Goal: Information Seeking & Learning: Learn about a topic

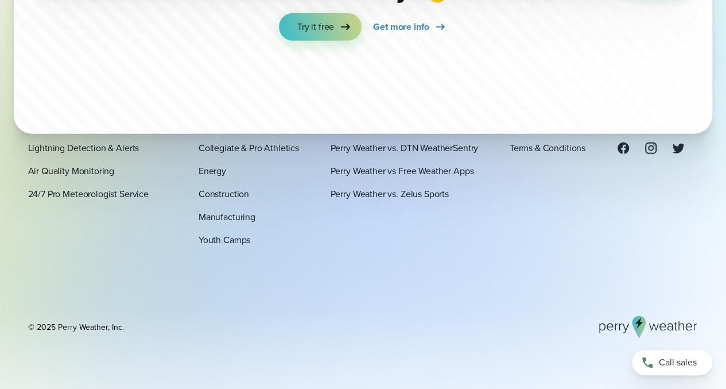
scroll to position [3904, 0]
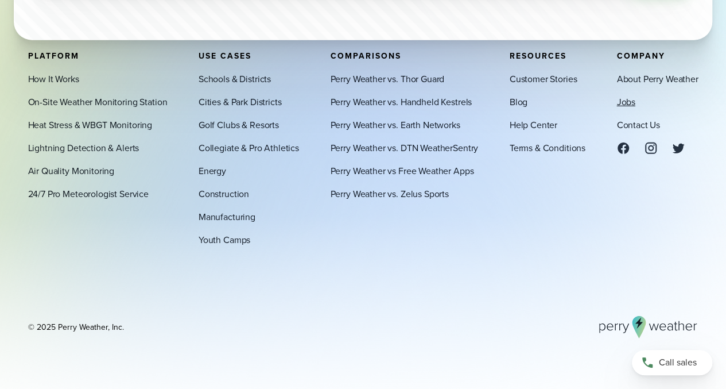
click at [627, 102] on link "Jobs" at bounding box center [626, 102] width 18 height 14
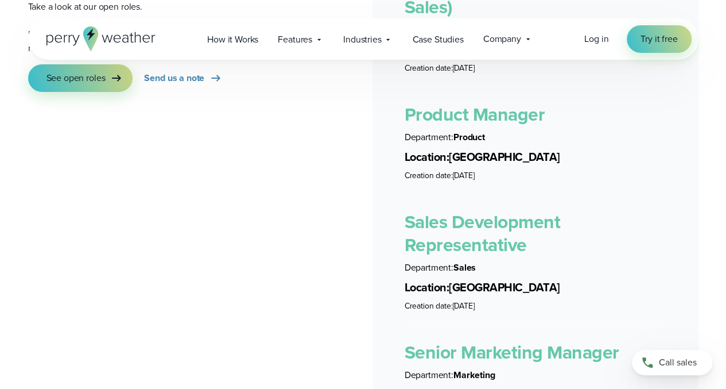
scroll to position [2181, 0]
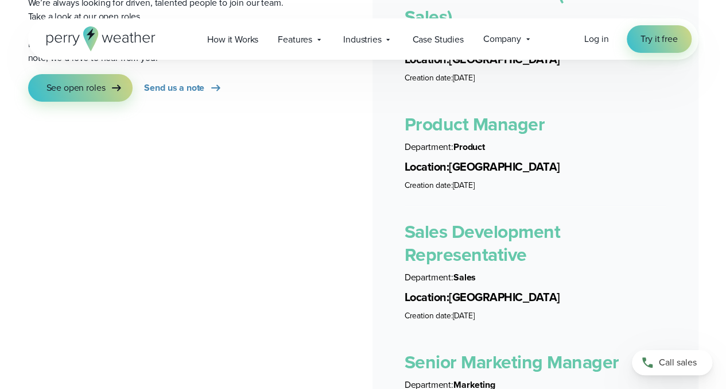
click at [519, 110] on link "Product Manager" at bounding box center [475, 124] width 141 height 28
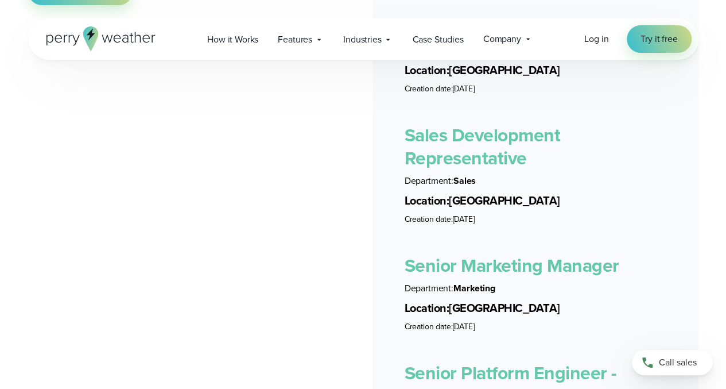
scroll to position [2296, 0]
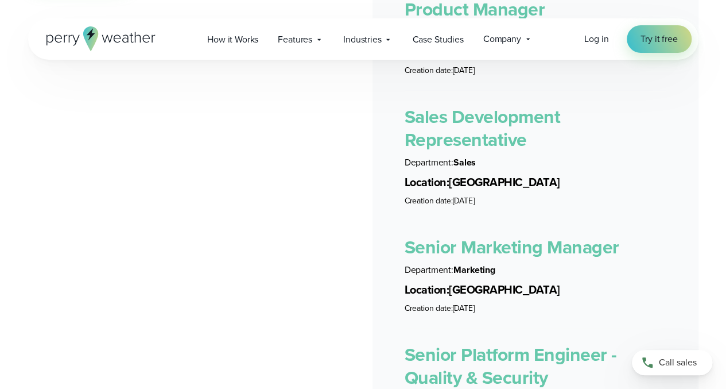
click at [521, 235] on link "Senior Marketing Manager" at bounding box center [512, 247] width 215 height 28
